Goal: Navigation & Orientation: Find specific page/section

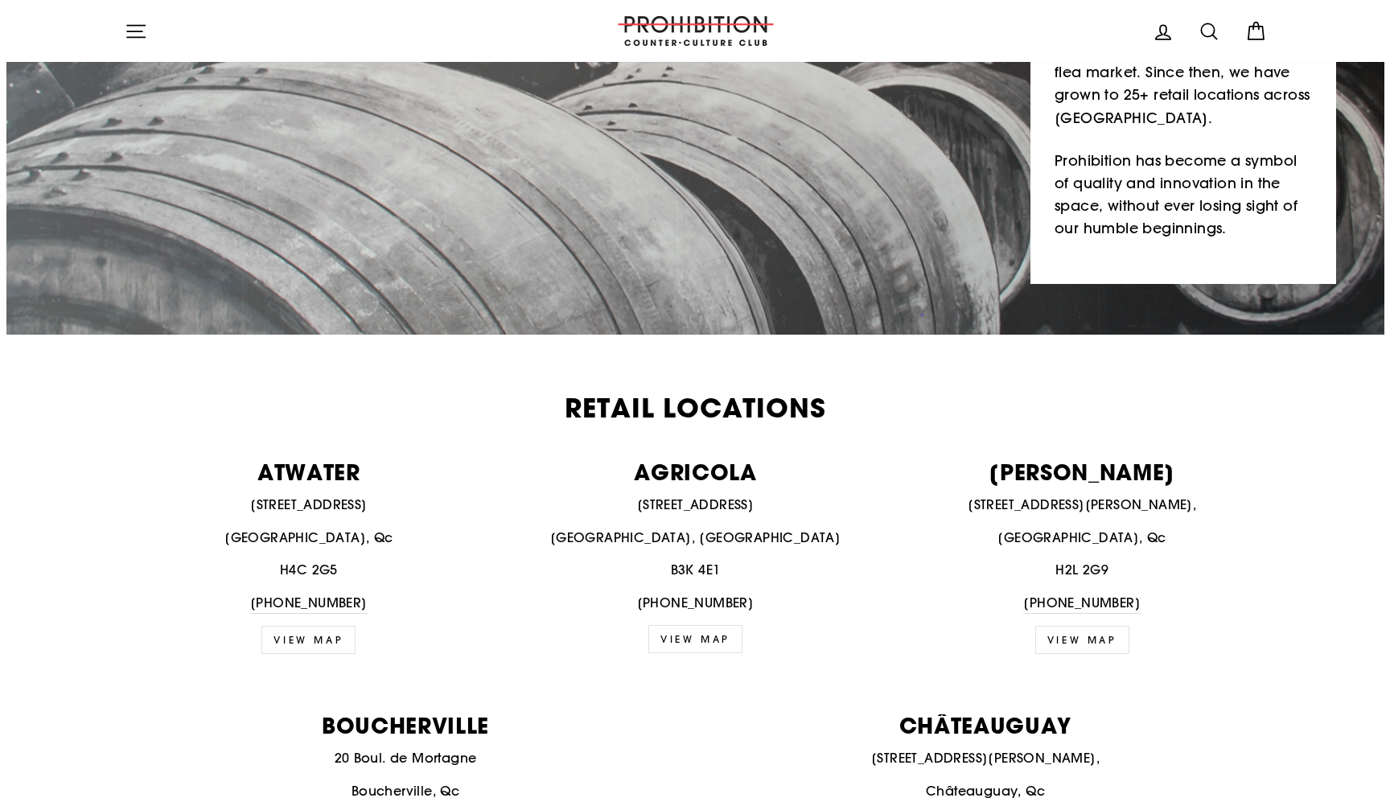
scroll to position [293, 0]
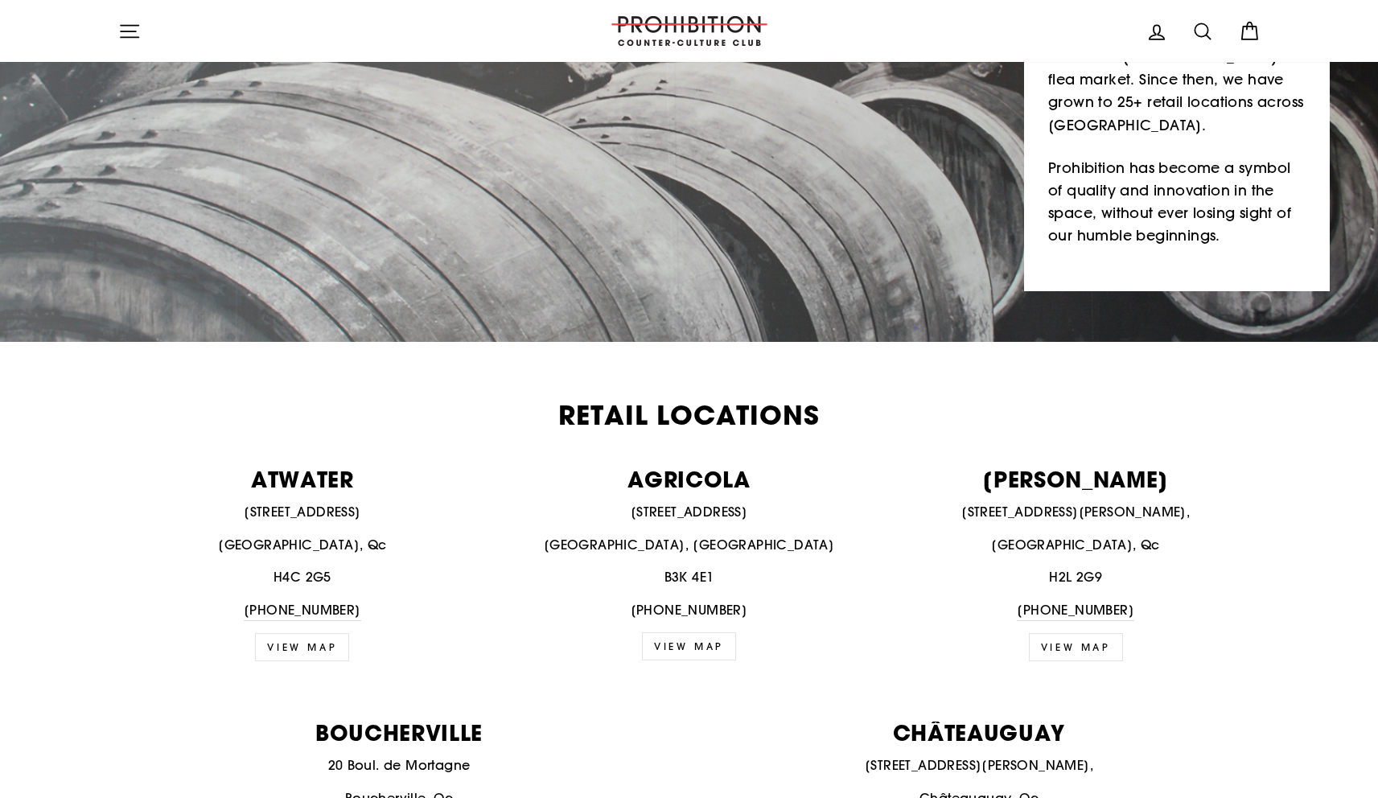
click at [138, 38] on icon "button" at bounding box center [129, 31] width 23 height 23
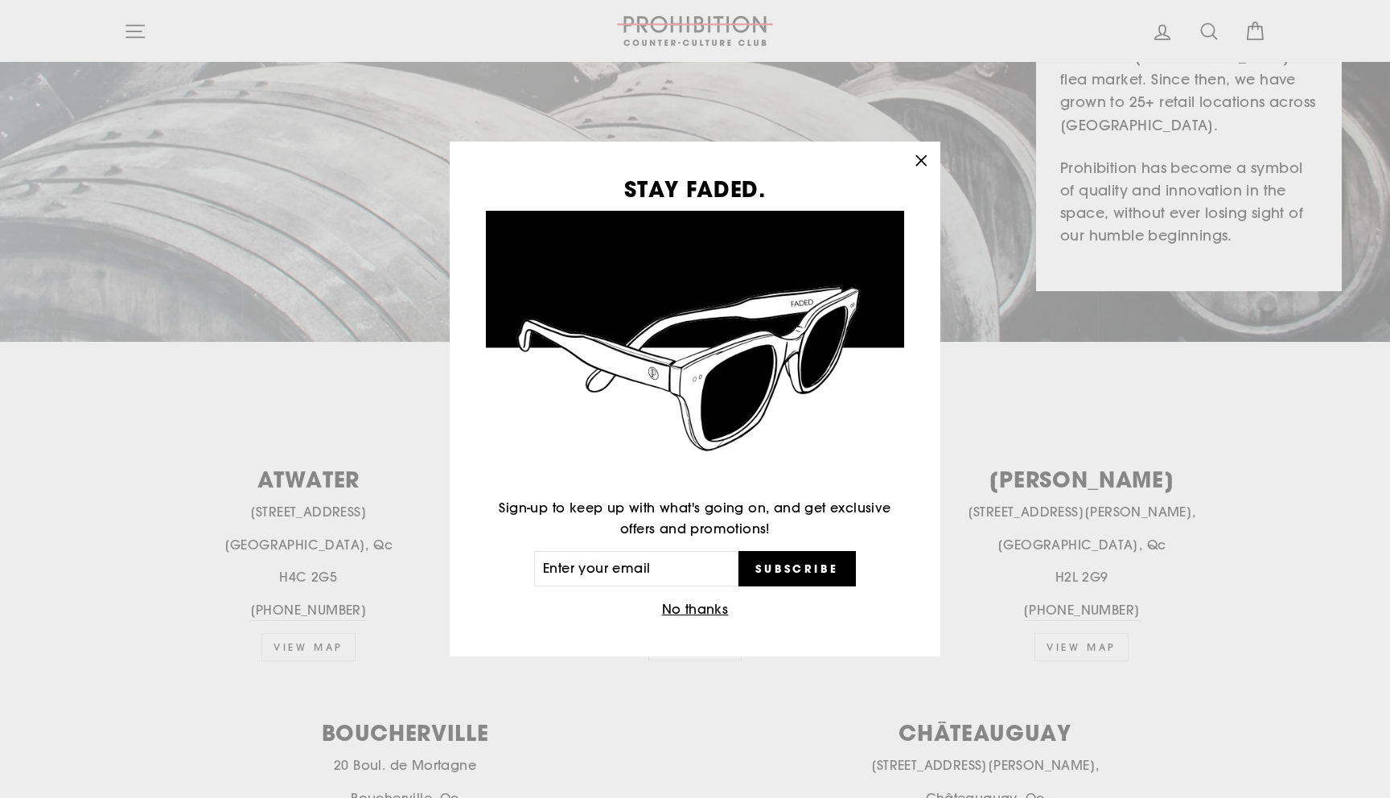
click at [140, 35] on div "STAY FADED. Sign-up to keep up with what's going on, and get exclusive offers a…" at bounding box center [695, 399] width 1390 height 798
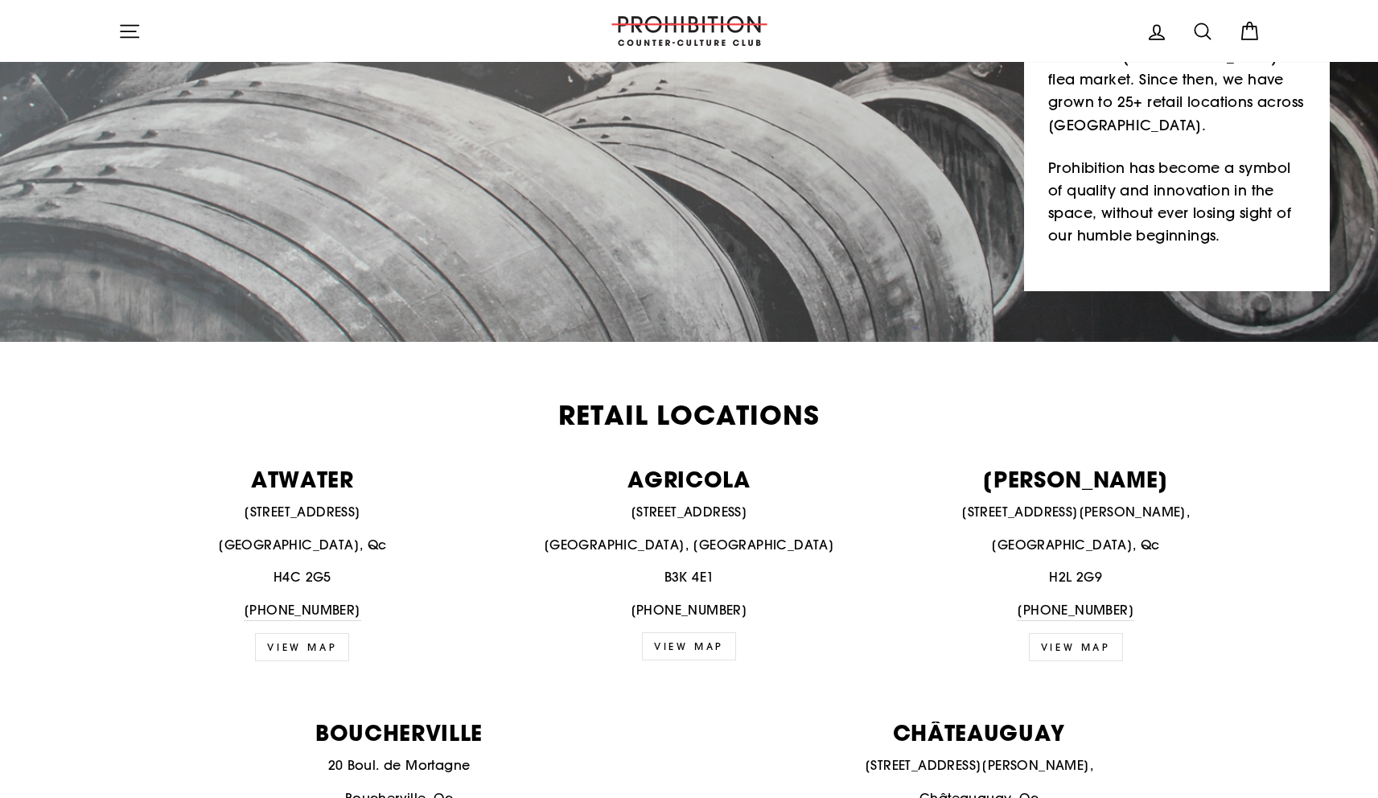
click at [121, 32] on icon "button" at bounding box center [129, 31] width 23 height 23
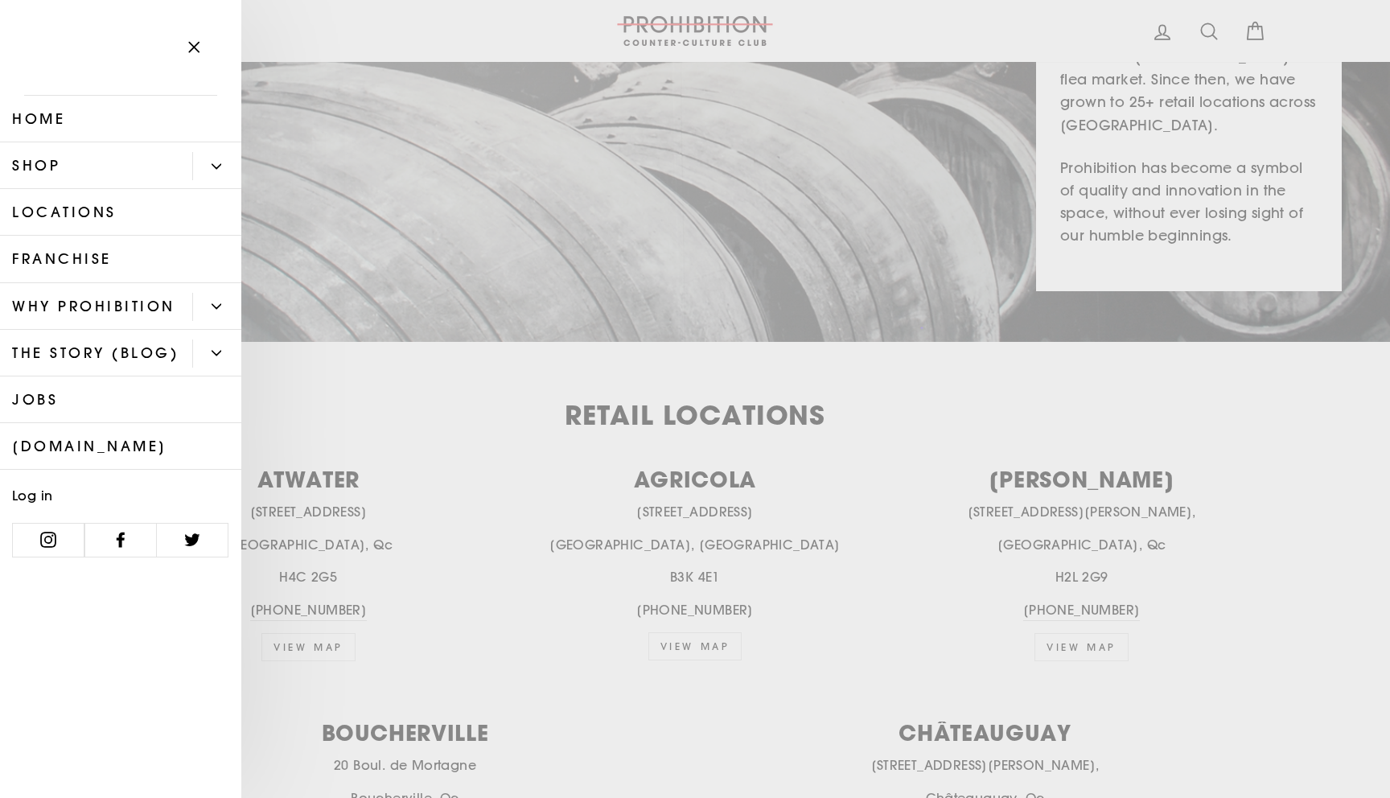
click at [103, 176] on link "Shop" at bounding box center [96, 165] width 192 height 47
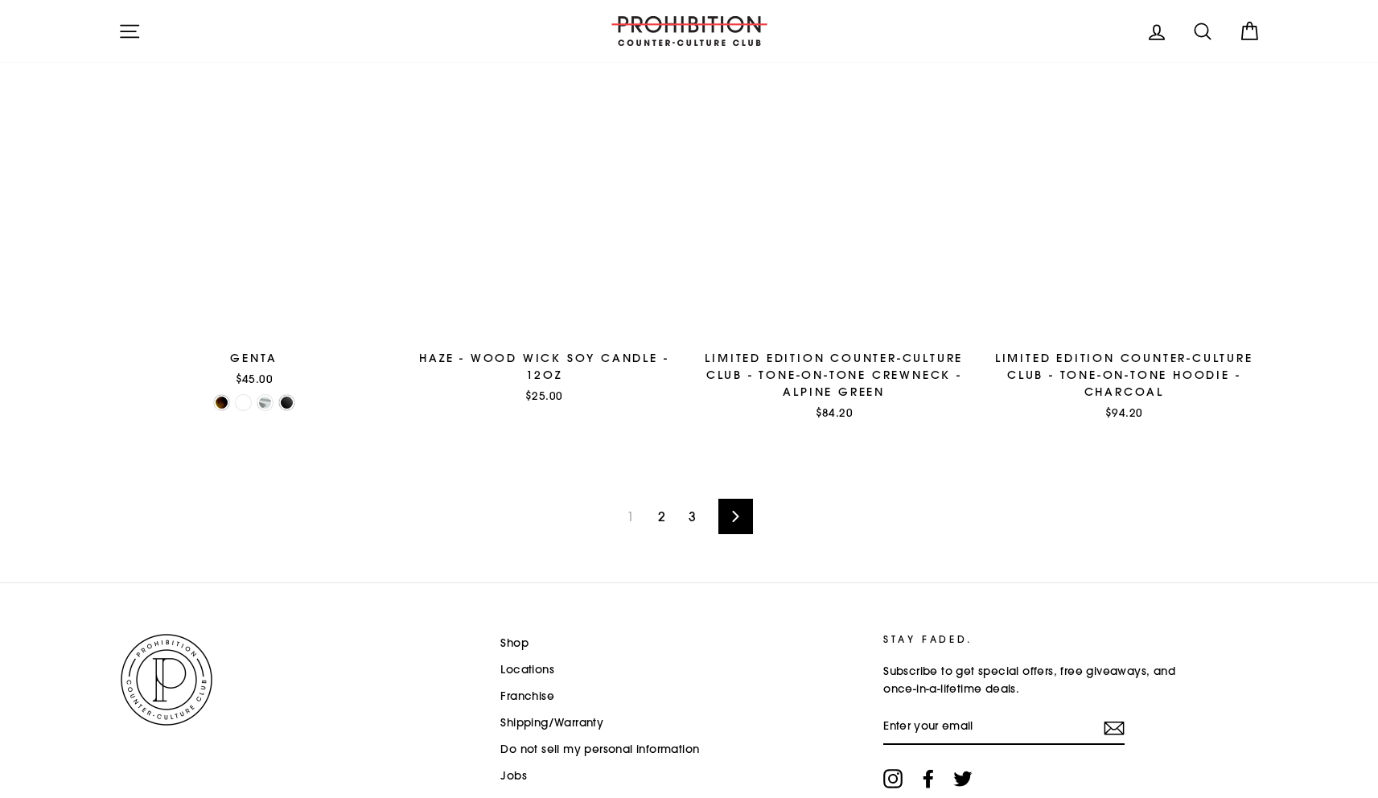
scroll to position [2441, 0]
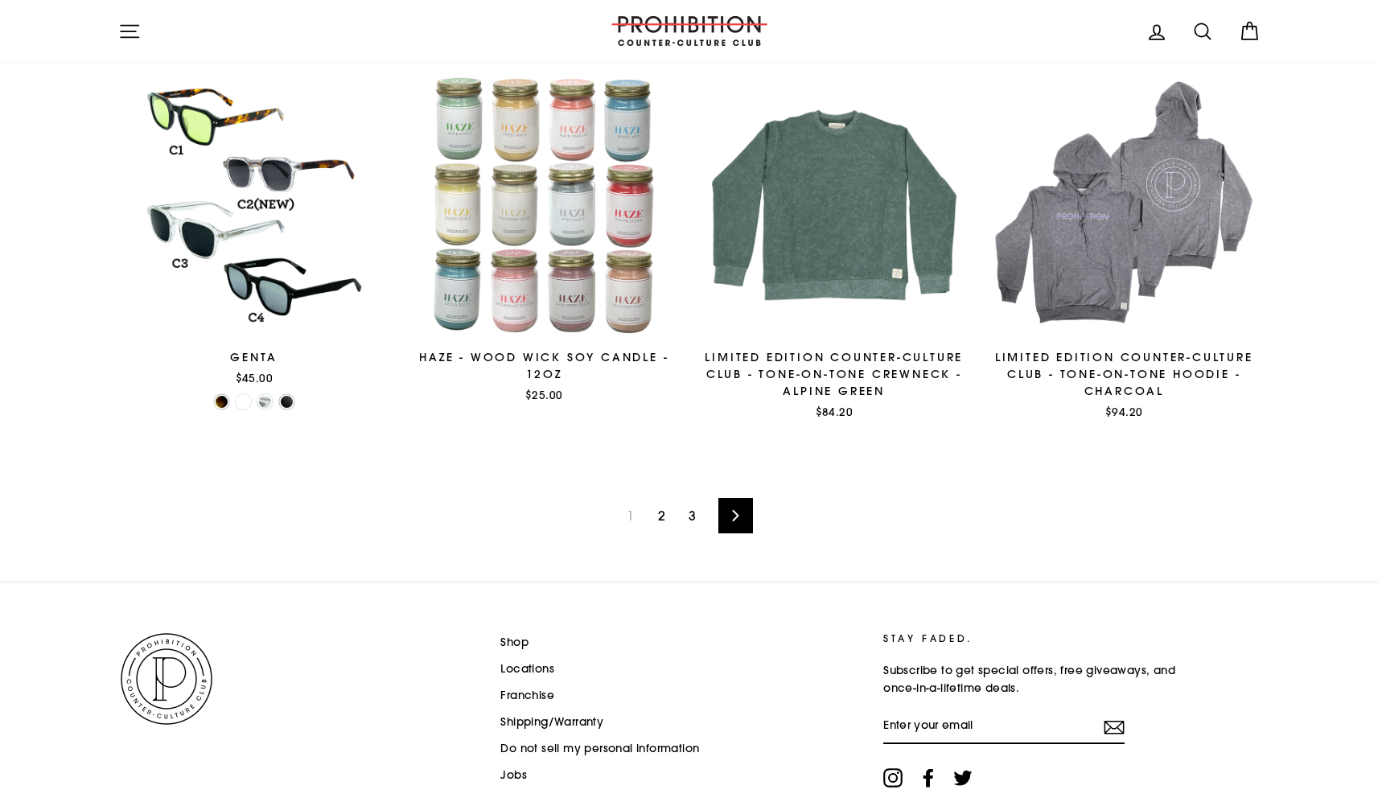
click at [664, 526] on link "2" at bounding box center [661, 516] width 27 height 26
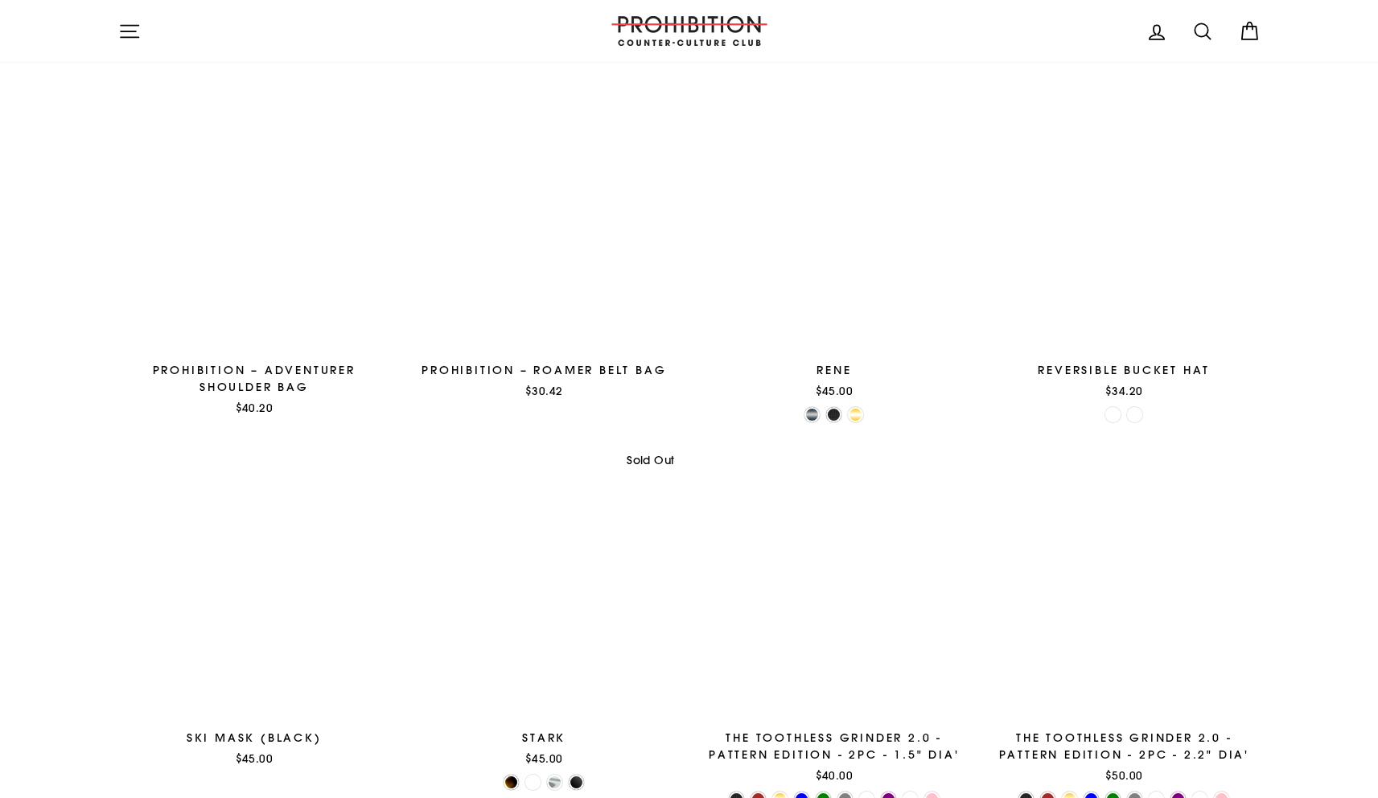
scroll to position [2527, 0]
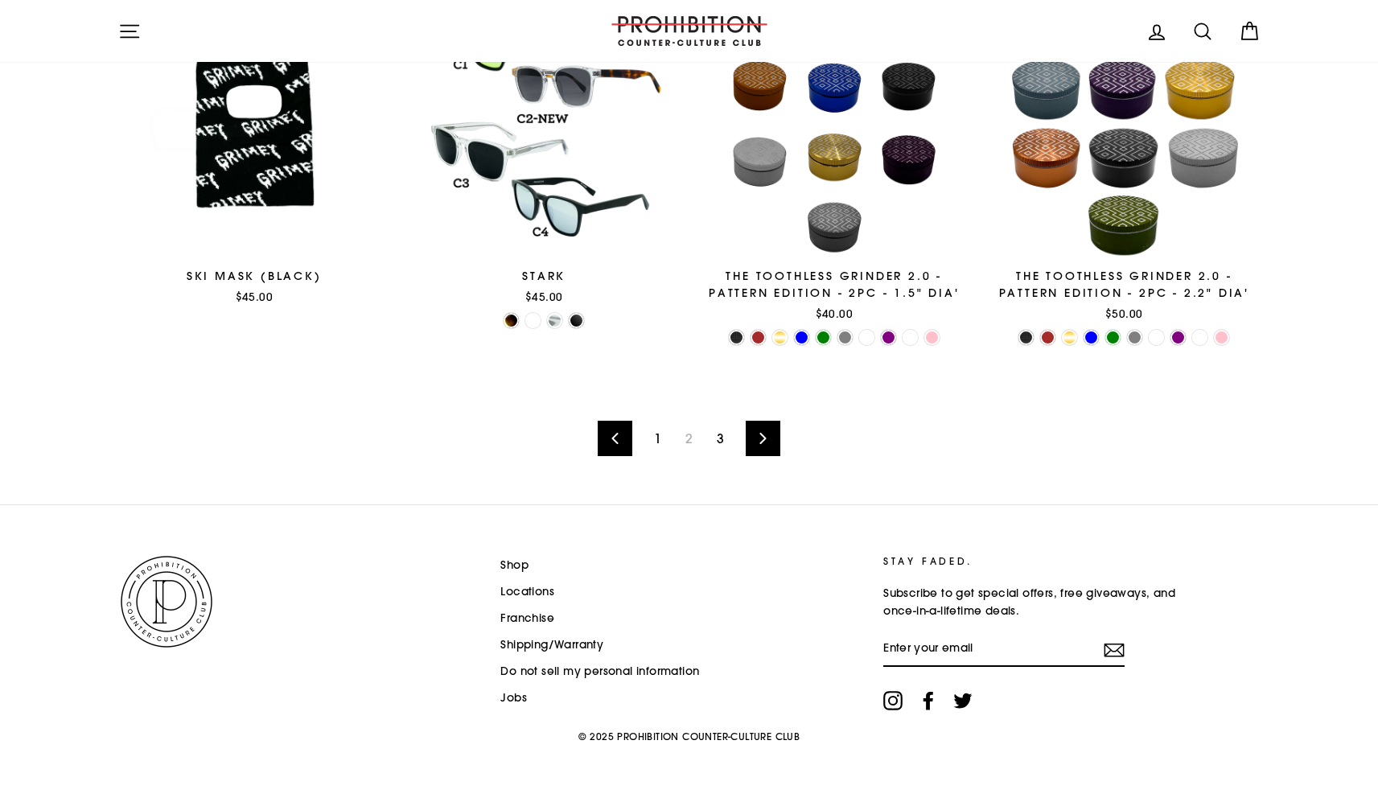
click at [714, 450] on div "Previous 1 2 3 Next" at bounding box center [689, 438] width 1142 height 132
click at [721, 440] on link "3" at bounding box center [720, 438] width 27 height 26
